Goal: Task Accomplishment & Management: Complete application form

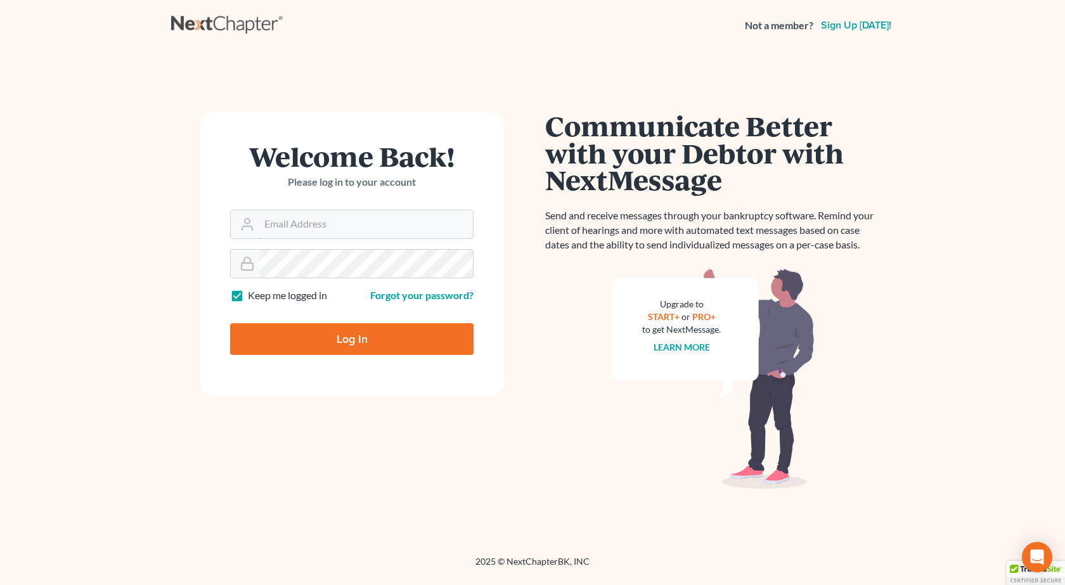
type input "pappas@spjlaw.net"
click at [230, 323] on input "Log In" at bounding box center [351, 339] width 243 height 32
type input "Thinking..."
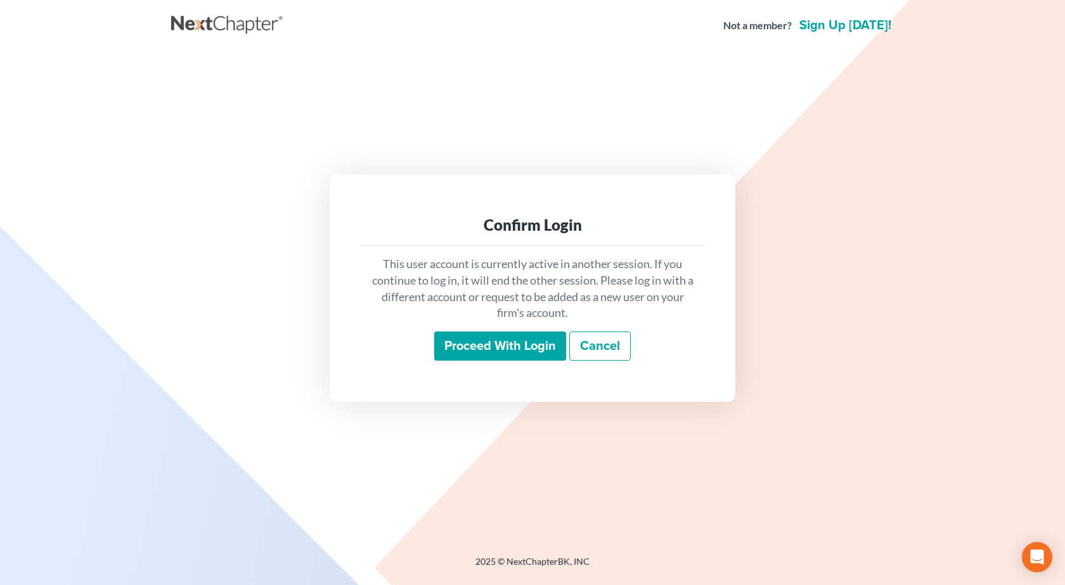
click at [470, 343] on input "Proceed with login" at bounding box center [500, 345] width 132 height 29
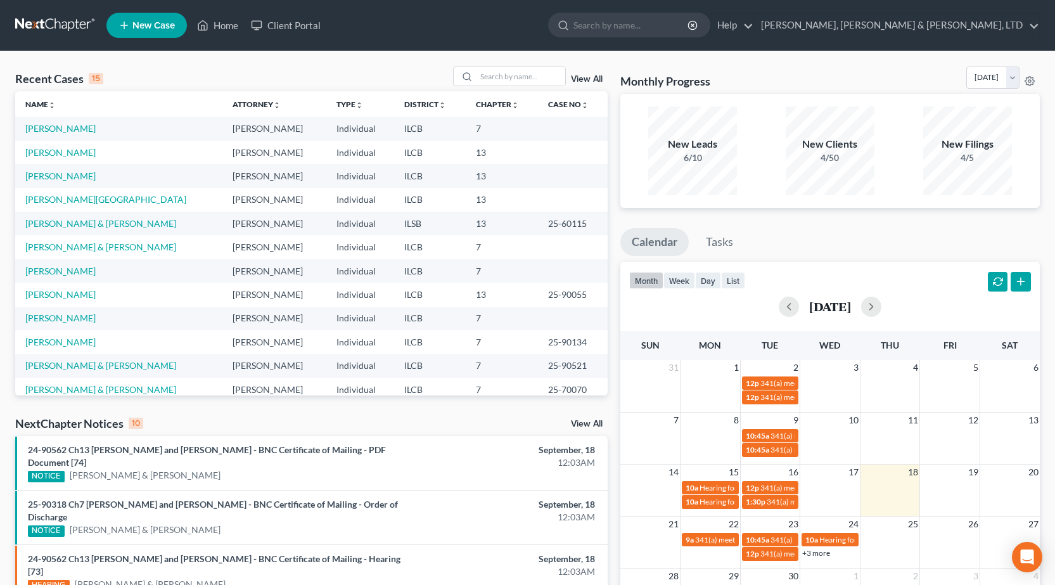
click at [169, 24] on span "New Case" at bounding box center [153, 26] width 42 height 10
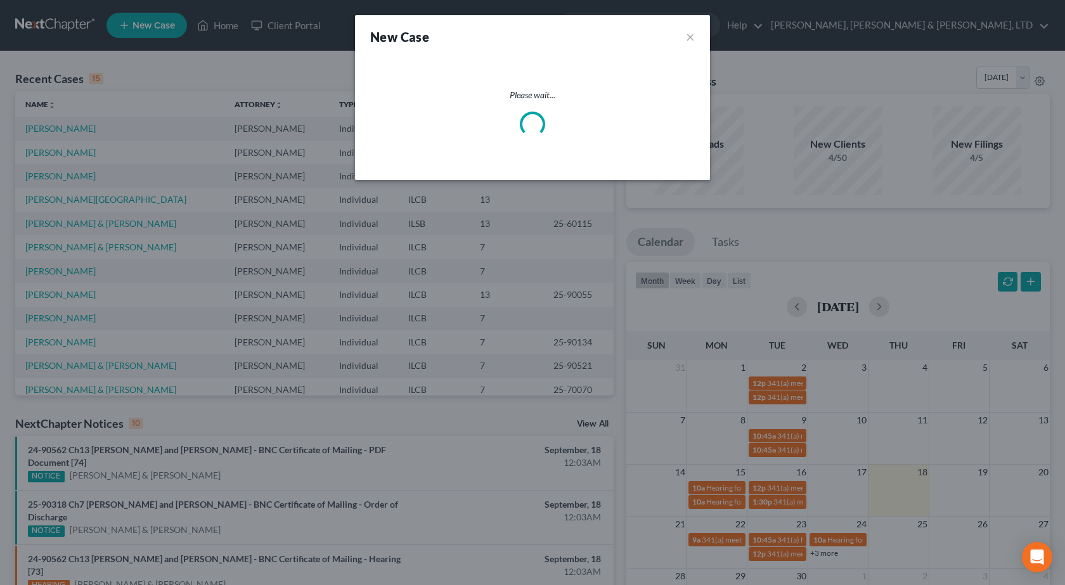
select select "24"
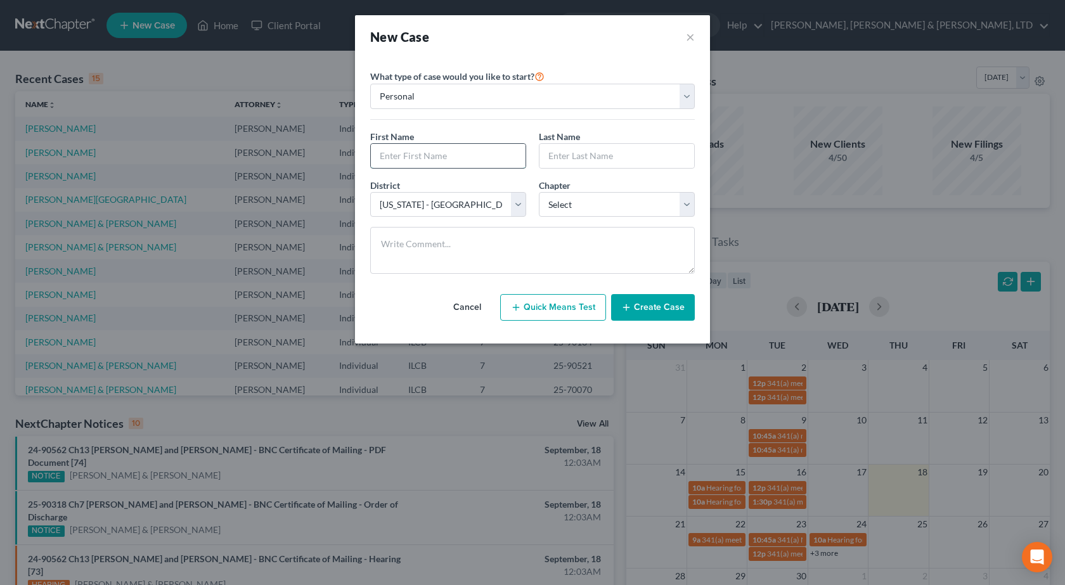
click at [420, 151] on input "text" at bounding box center [448, 156] width 155 height 24
type input "Joseph"
type input "Abbott"
click at [571, 211] on select "Select 7 11 12 13" at bounding box center [617, 204] width 156 height 25
select select "0"
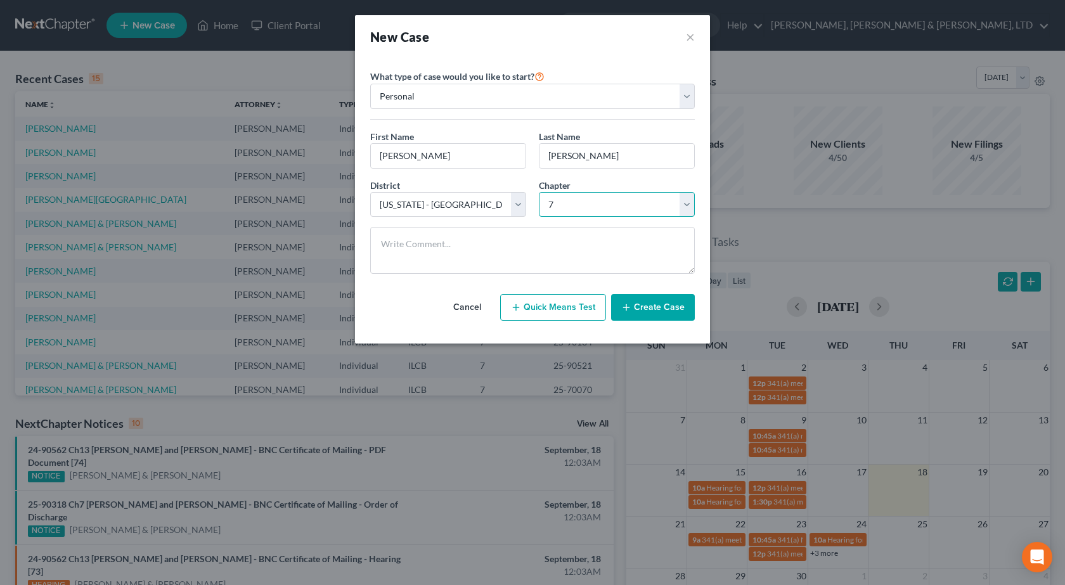
click at [539, 192] on select "Select 7 11 12 13" at bounding box center [617, 204] width 156 height 25
click at [656, 316] on button "Create Case" at bounding box center [653, 307] width 84 height 27
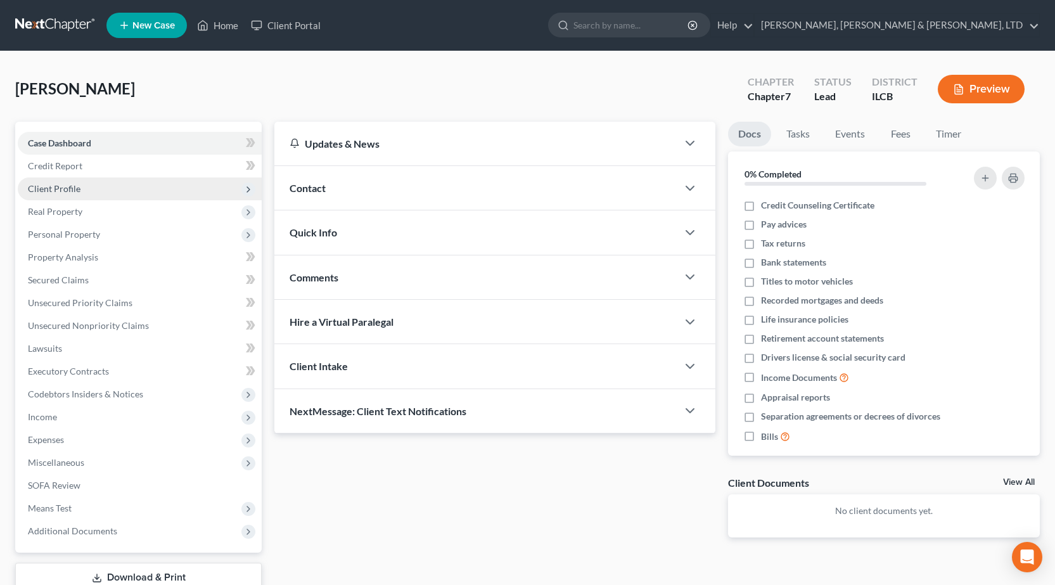
click at [75, 185] on span "Client Profile" at bounding box center [54, 188] width 53 height 11
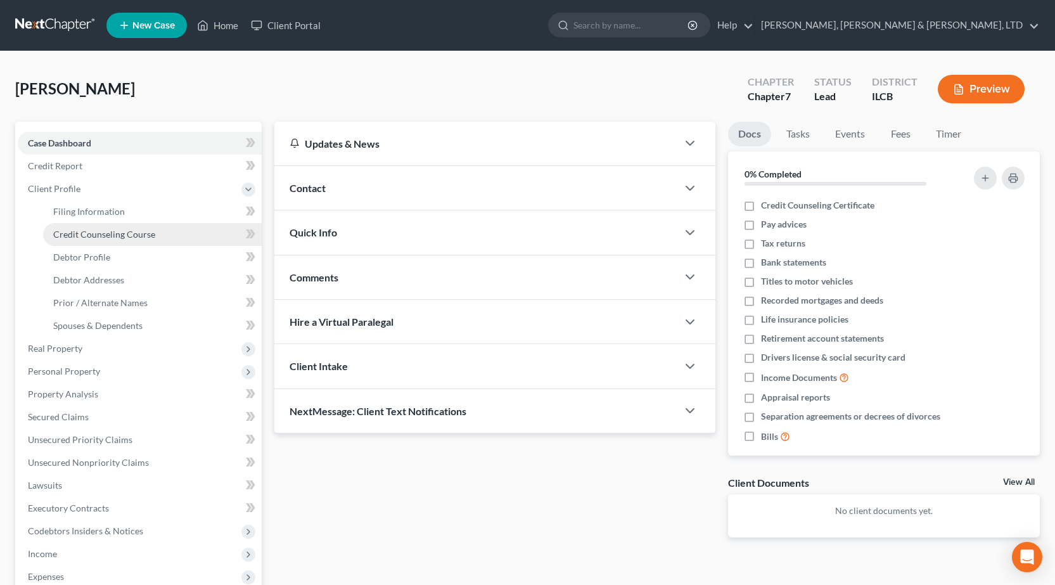
click at [167, 231] on link "Credit Counseling Course" at bounding box center [152, 234] width 219 height 23
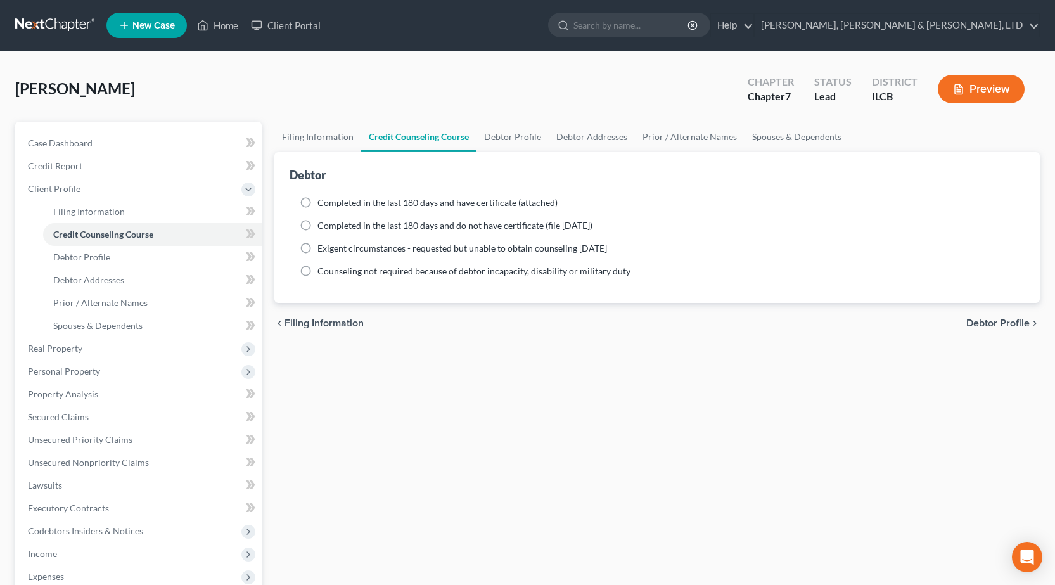
click at [317, 273] on label "Counseling not required because of debtor incapacity, disability or military du…" at bounding box center [473, 271] width 313 height 13
click at [323, 273] on input "Counseling not required because of debtor incapacity, disability or military du…" at bounding box center [327, 269] width 8 height 8
radio input "true"
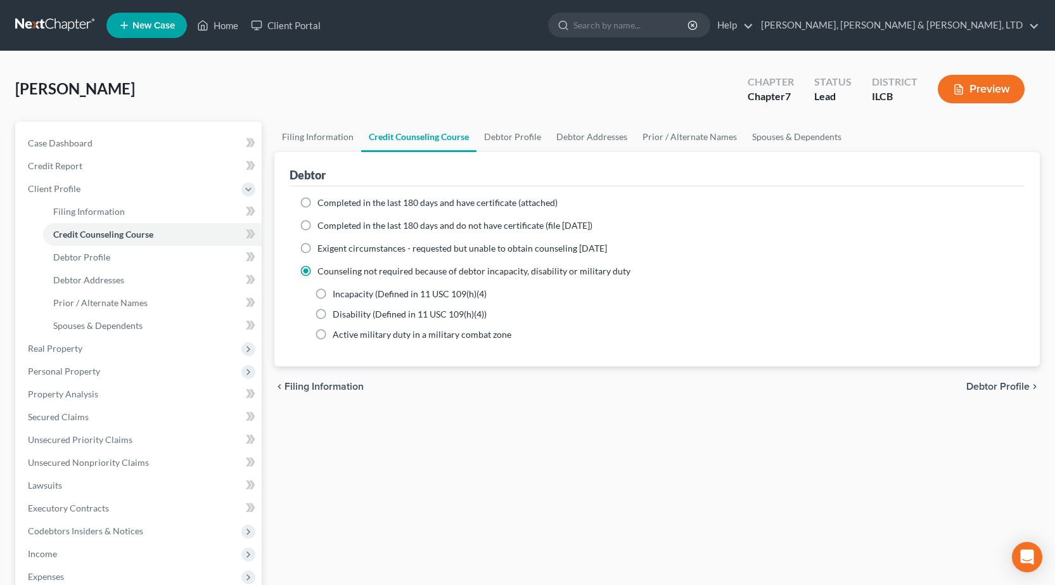
drag, startPoint x: 322, startPoint y: 295, endPoint x: 395, endPoint y: 300, distance: 73.6
click at [333, 295] on label "Incapacity (Defined in 11 USC 109(h)(4)" at bounding box center [410, 294] width 154 height 13
click at [338, 295] on input "Incapacity (Defined in 11 USC 109(h)(4)" at bounding box center [342, 292] width 8 height 8
radio input "true"
drag, startPoint x: 422, startPoint y: 293, endPoint x: 464, endPoint y: 294, distance: 41.8
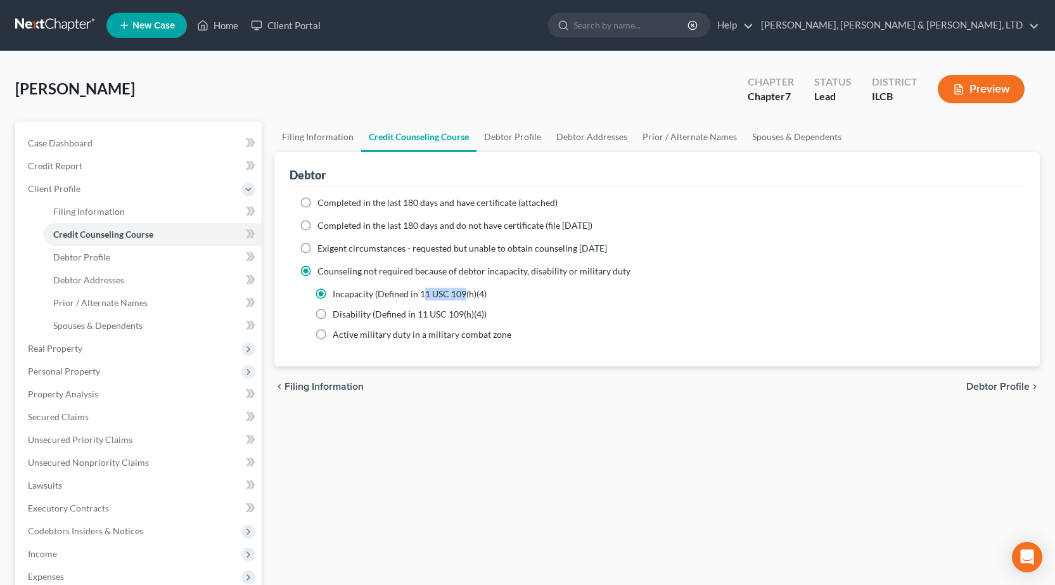
click at [464, 294] on span "Incapacity (Defined in 11 USC 109(h)(4)" at bounding box center [410, 293] width 154 height 11
click at [448, 304] on div "Incapacity (Defined in 11 USC 109(h)(4) Disability (Defined in 11 USC 109(h)(4)…" at bounding box center [665, 314] width 700 height 53
drag, startPoint x: 420, startPoint y: 292, endPoint x: 465, endPoint y: 295, distance: 45.1
click at [465, 295] on span "Incapacity (Defined in 11 USC 109(h)(4)" at bounding box center [410, 293] width 154 height 11
copy span "11 USC 109"
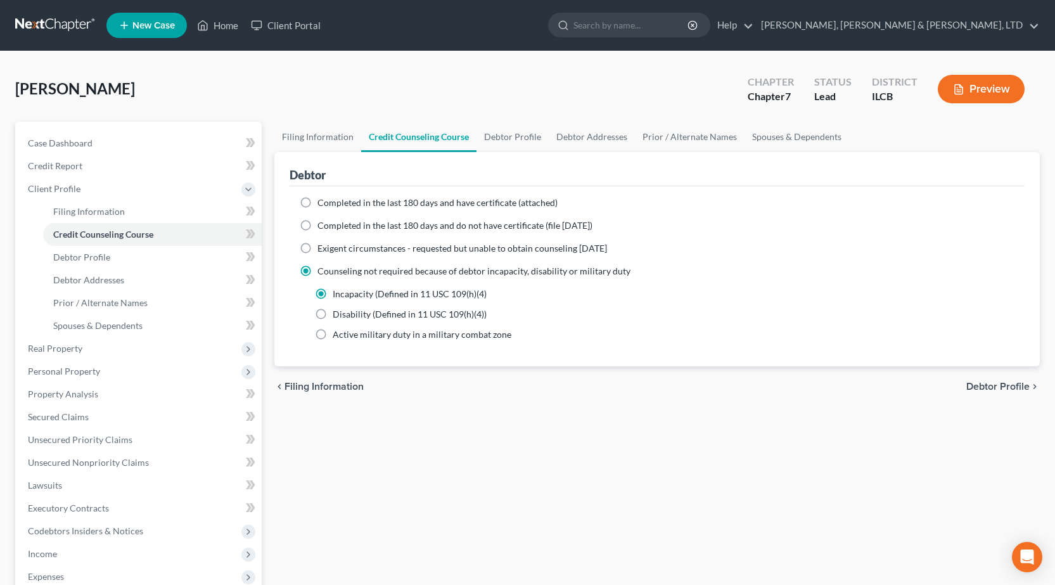
click at [333, 316] on label "Disability (Defined in 11 USC 109(h)(4))" at bounding box center [410, 314] width 154 height 13
click at [338, 316] on input "Disability (Defined in 11 USC 109(h)(4))" at bounding box center [342, 312] width 8 height 8
radio input "true"
click at [333, 293] on label "Incapacity (Defined in 11 USC 109(h)(4)" at bounding box center [410, 294] width 154 height 13
click at [338, 293] on input "Incapacity (Defined in 11 USC 109(h)(4)" at bounding box center [342, 292] width 8 height 8
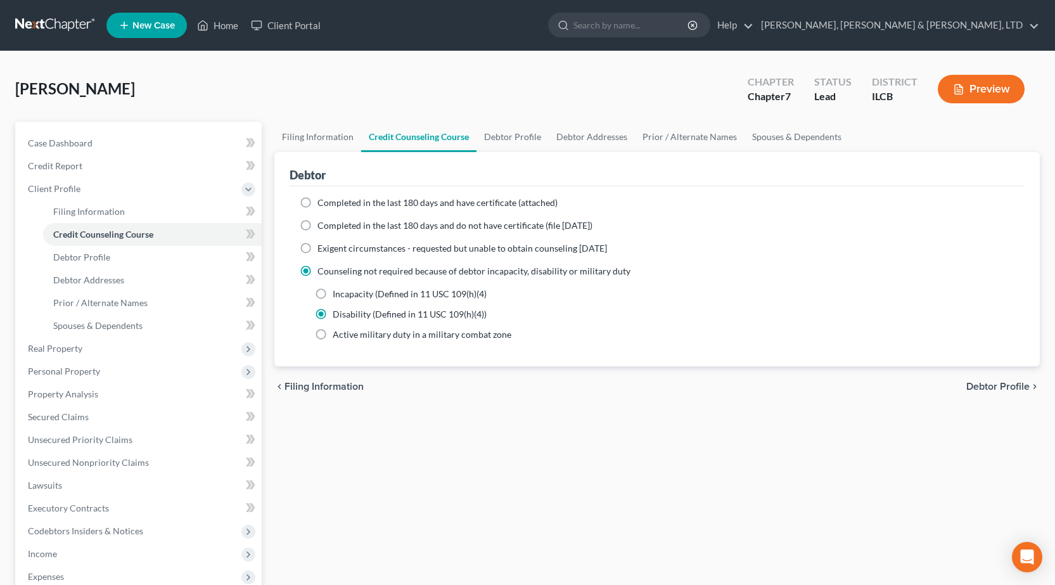
radio input "true"
radio input "false"
